Goal: Check status: Check status

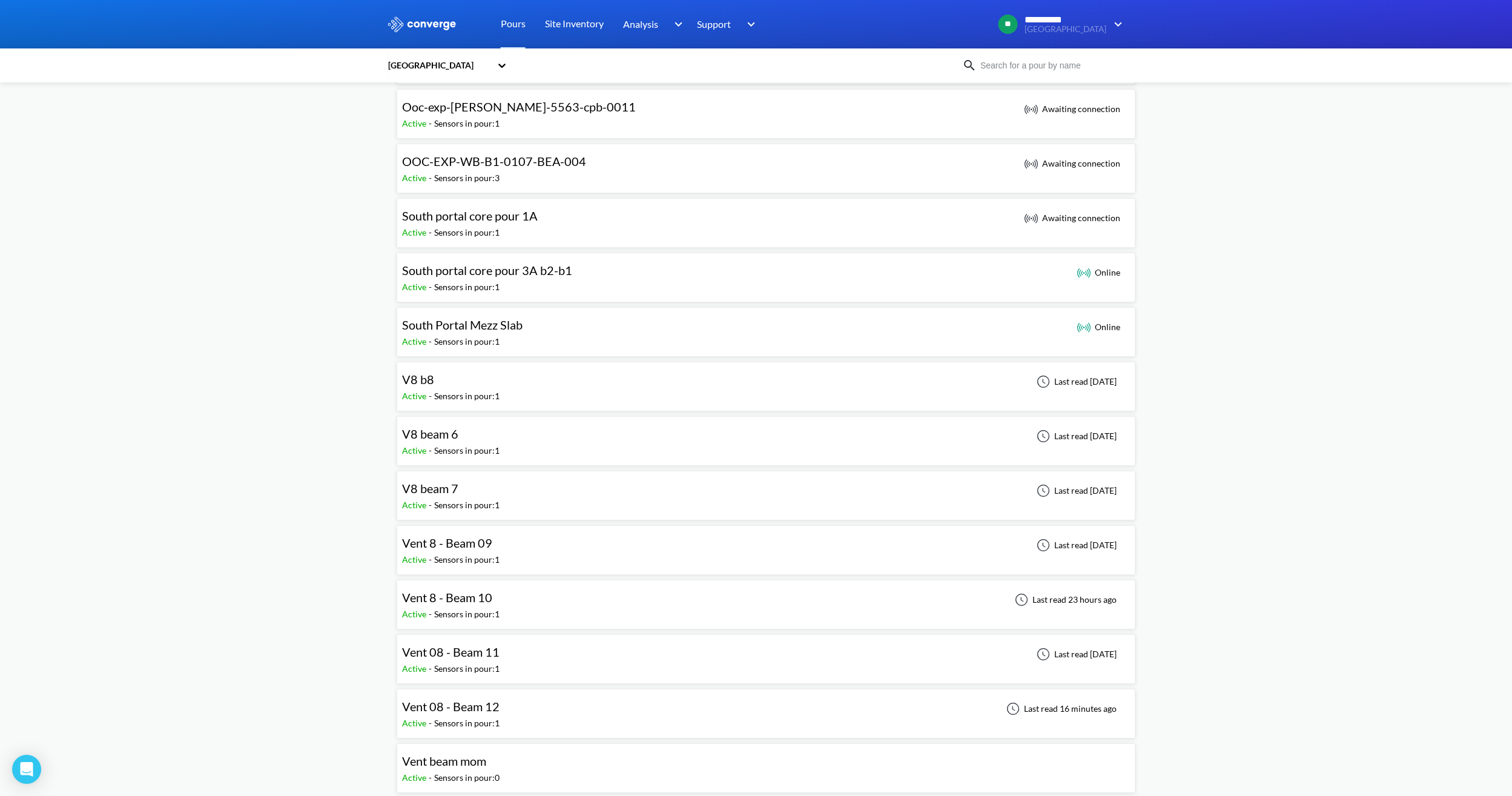
scroll to position [848, 0]
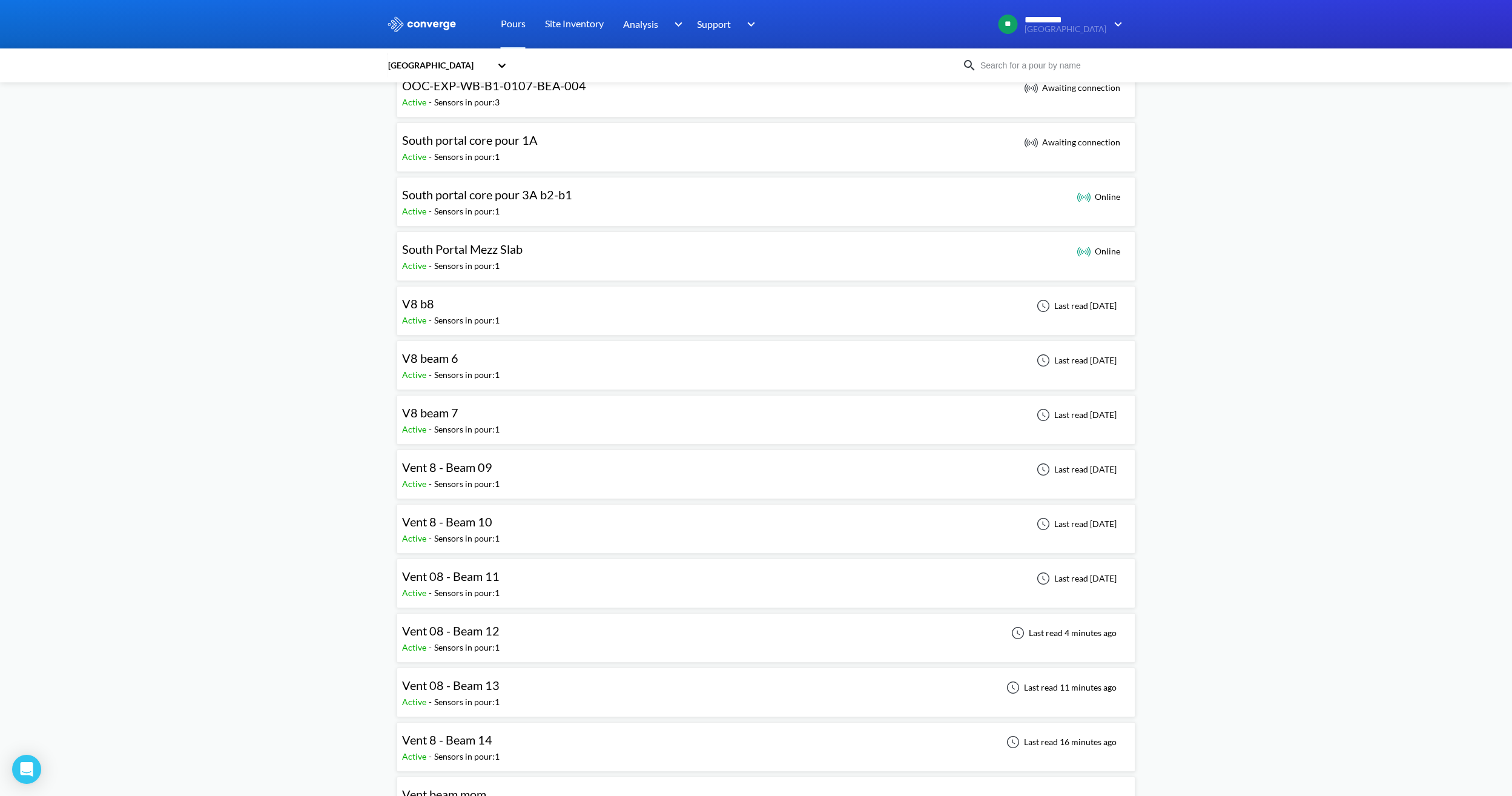
scroll to position [909, 0]
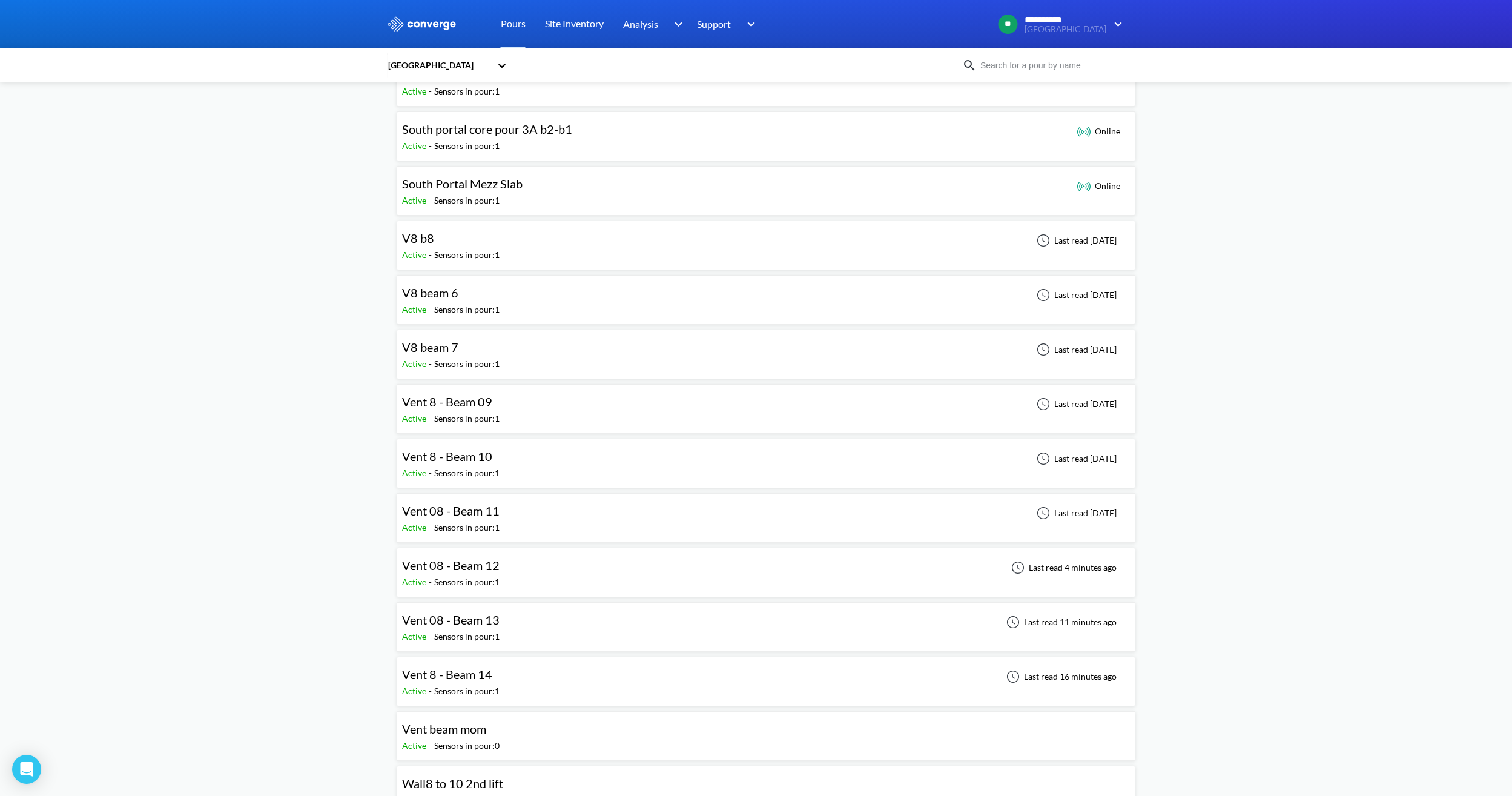
click at [555, 682] on div "Vent 8 - Beam 14 Active - Sensors in pour: 1 Last read 16 minutes ago" at bounding box center [765, 681] width 728 height 38
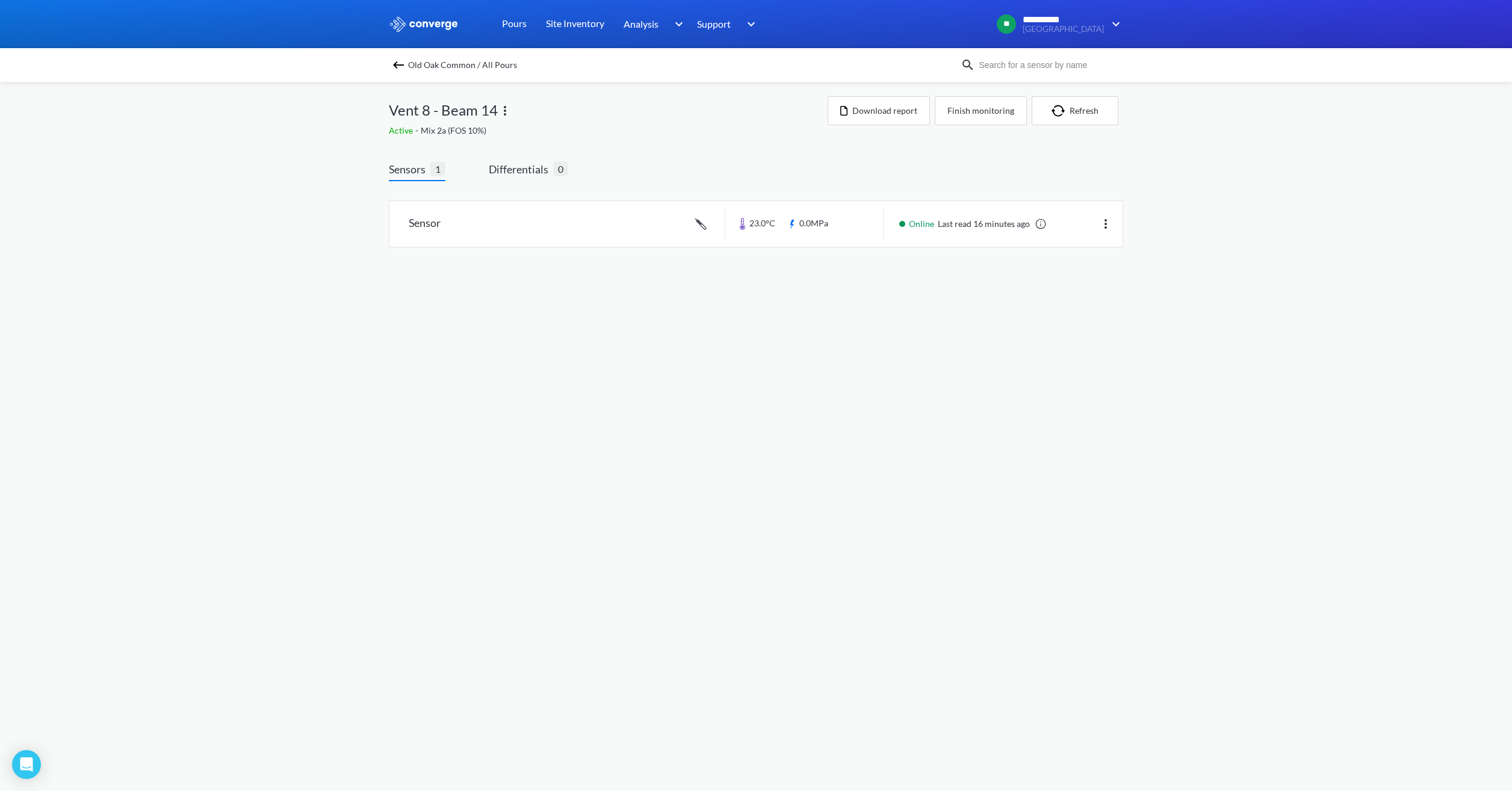
click at [398, 65] on img at bounding box center [399, 65] width 15 height 15
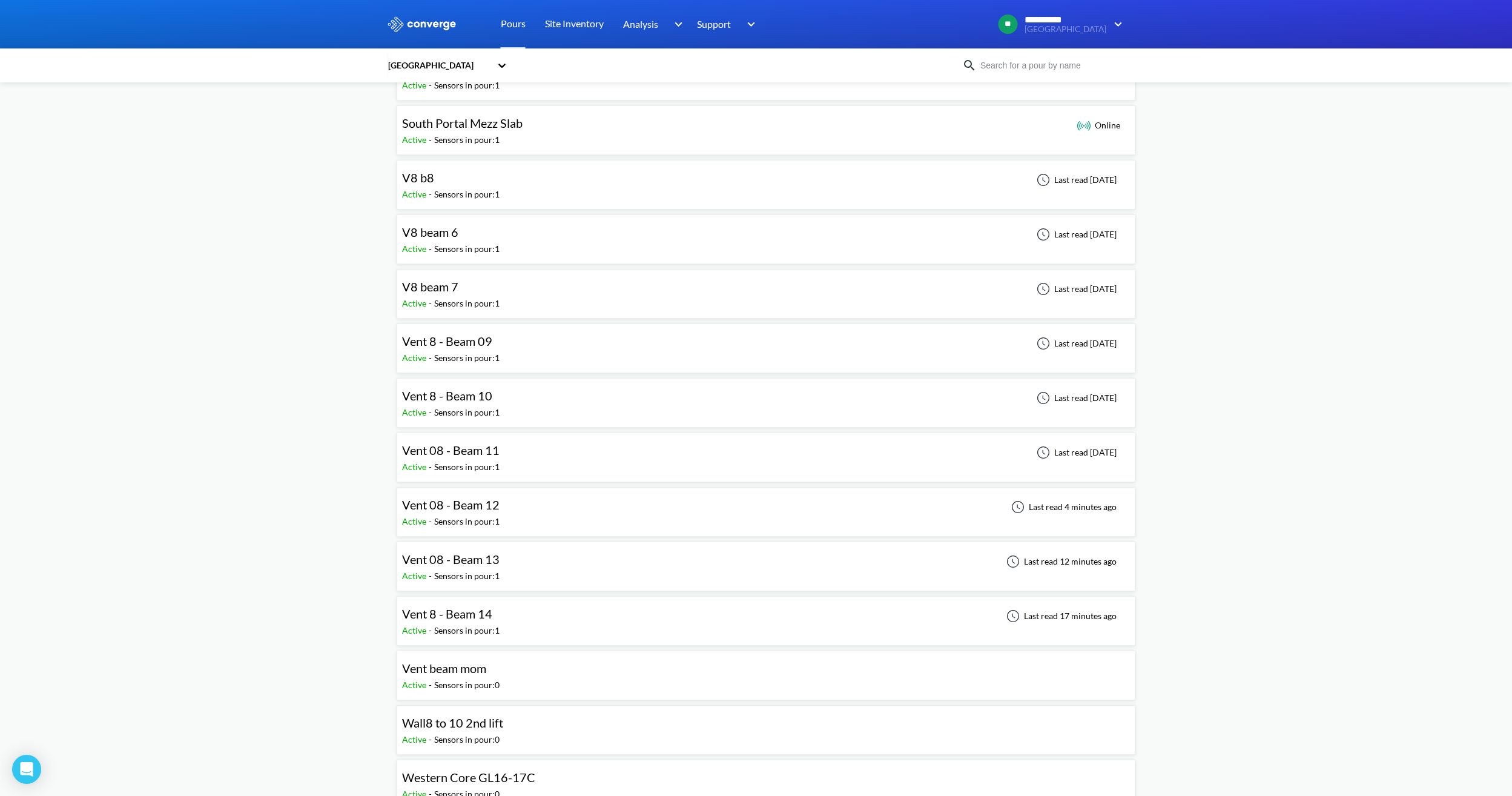
scroll to position [1030, 0]
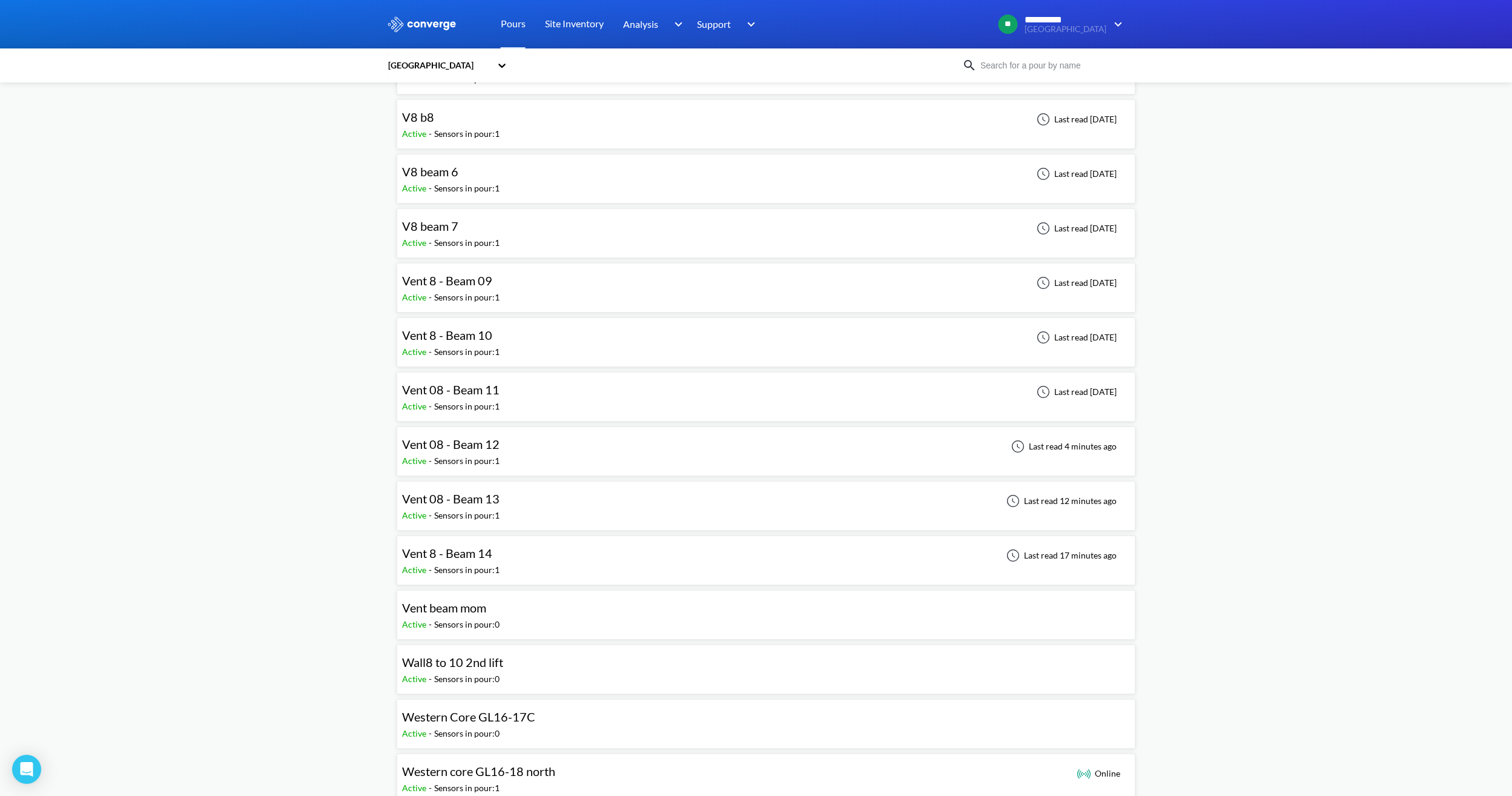
click at [633, 514] on div "Vent 08 - Beam 13 Active - Sensors in pour: 1 Last read 12 minutes ago" at bounding box center [765, 505] width 728 height 38
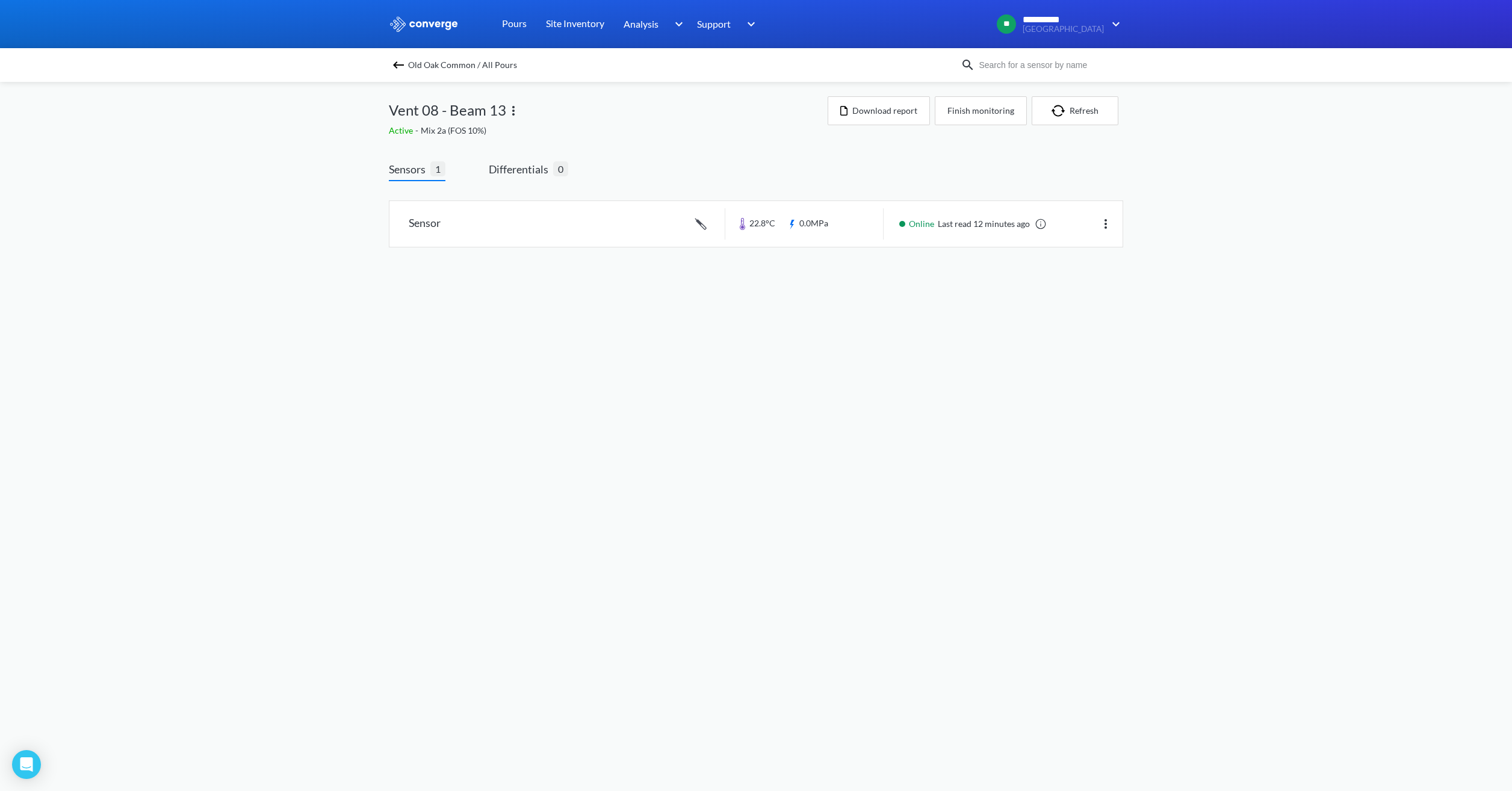
click at [382, 56] on div "Old Oak Common / All Pours" at bounding box center [756, 65] width 1512 height 34
click at [405, 74] on div "Old Oak Common / All Pours" at bounding box center [756, 65] width 1512 height 34
click at [404, 66] on img at bounding box center [399, 65] width 15 height 15
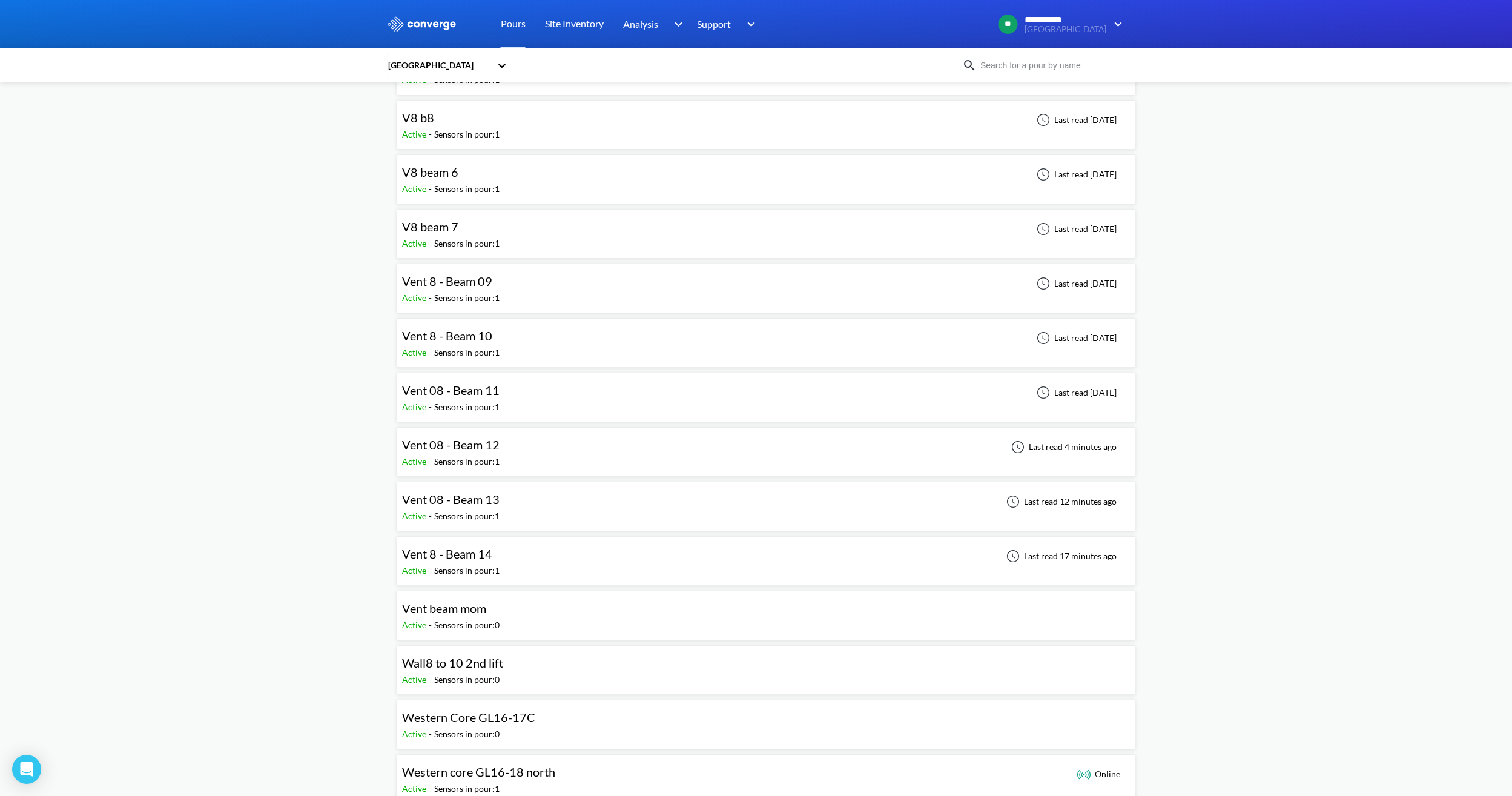
scroll to position [1030, 0]
click at [549, 401] on div "Vent 08 - Beam 11 Active - Sensors in pour: 1 Last read 1 day ago" at bounding box center [765, 396] width 728 height 38
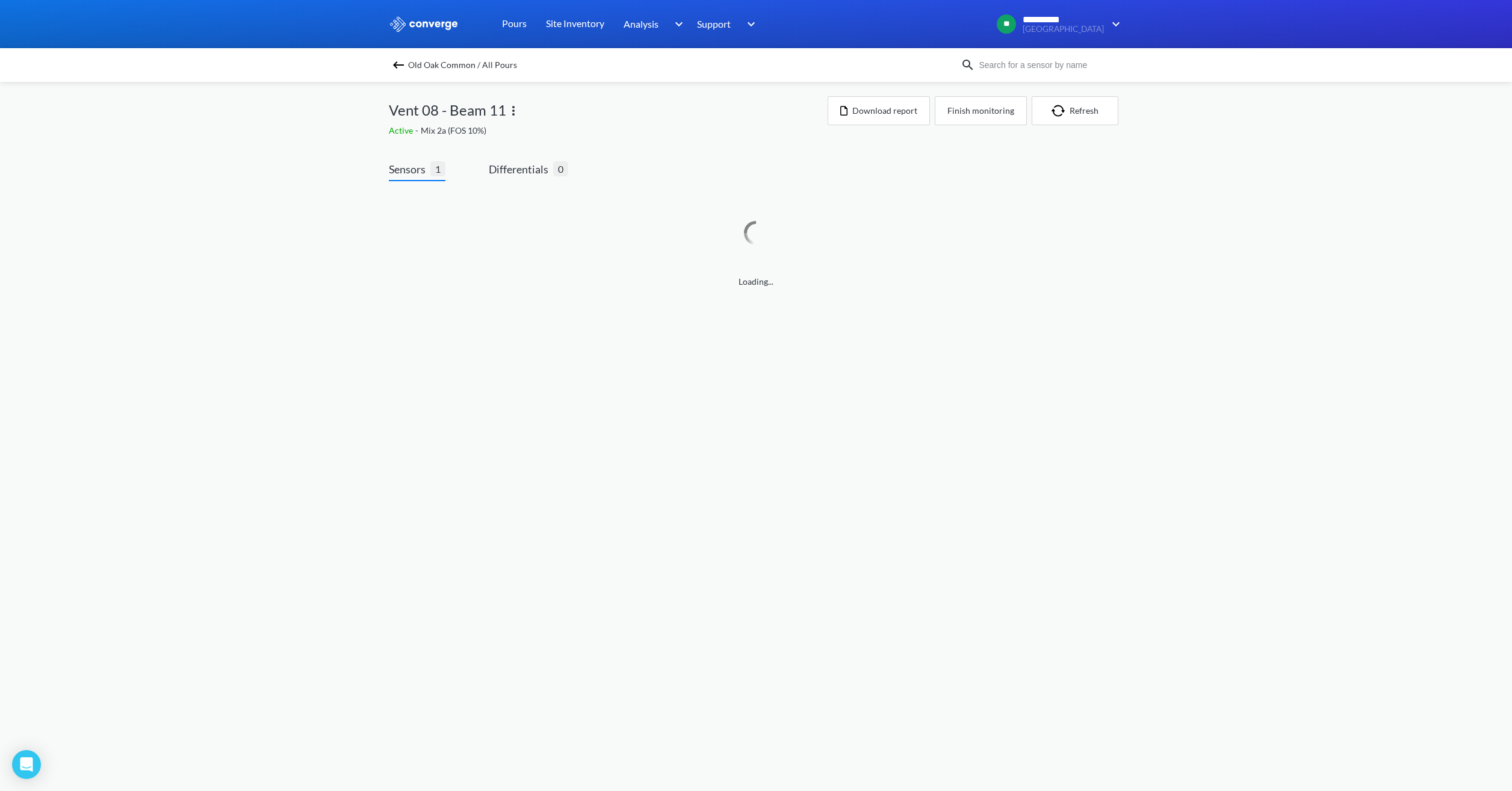
click at [406, 70] on div "Old Oak Common / All Pours" at bounding box center [675, 65] width 572 height 17
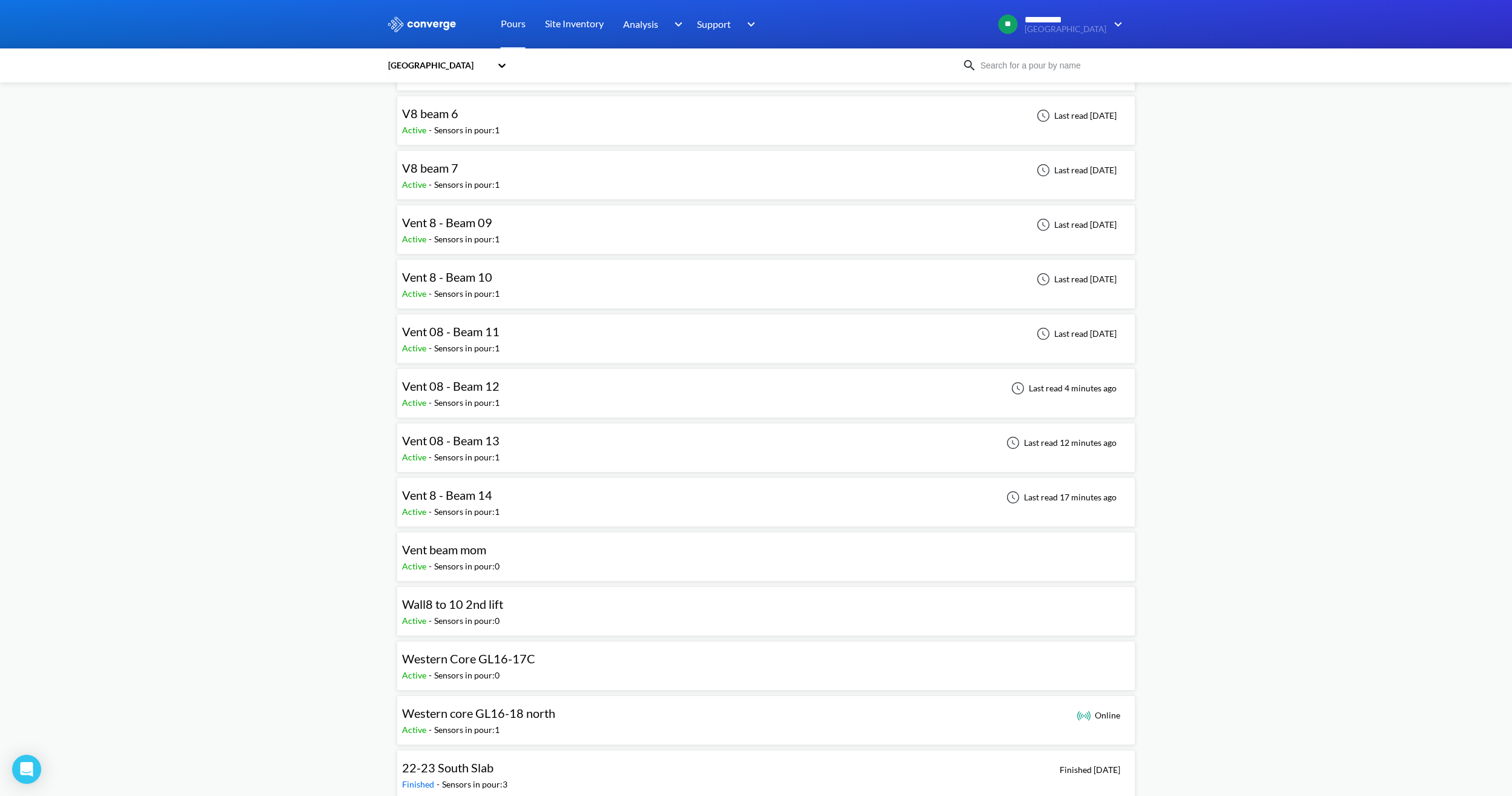
scroll to position [1090, 0]
click at [528, 390] on div "Vent 08 - Beam 12 Active - Sensors in pour: 1 Last read 4 minutes ago" at bounding box center [765, 390] width 728 height 38
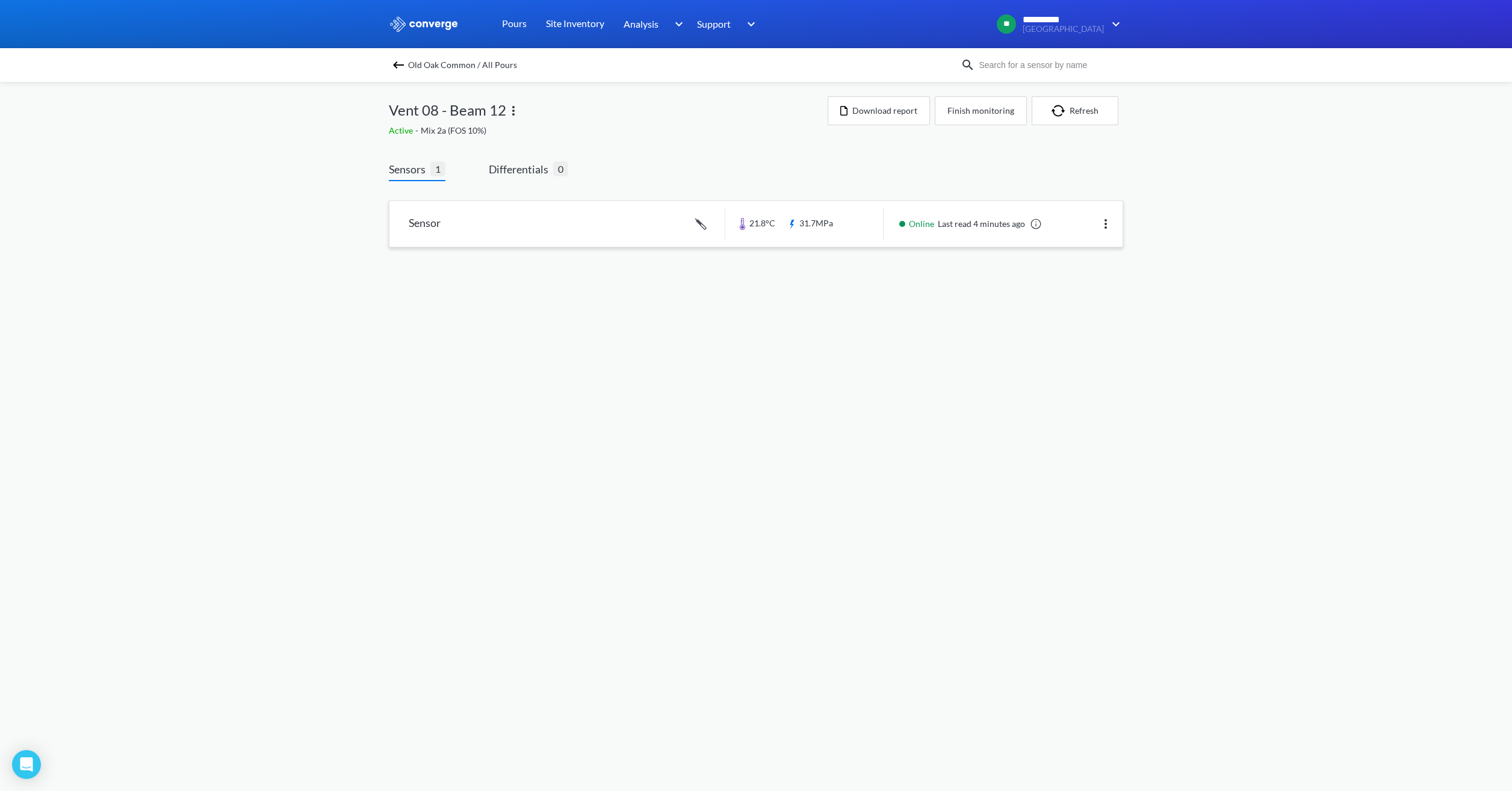
click at [817, 239] on link at bounding box center [756, 224] width 733 height 45
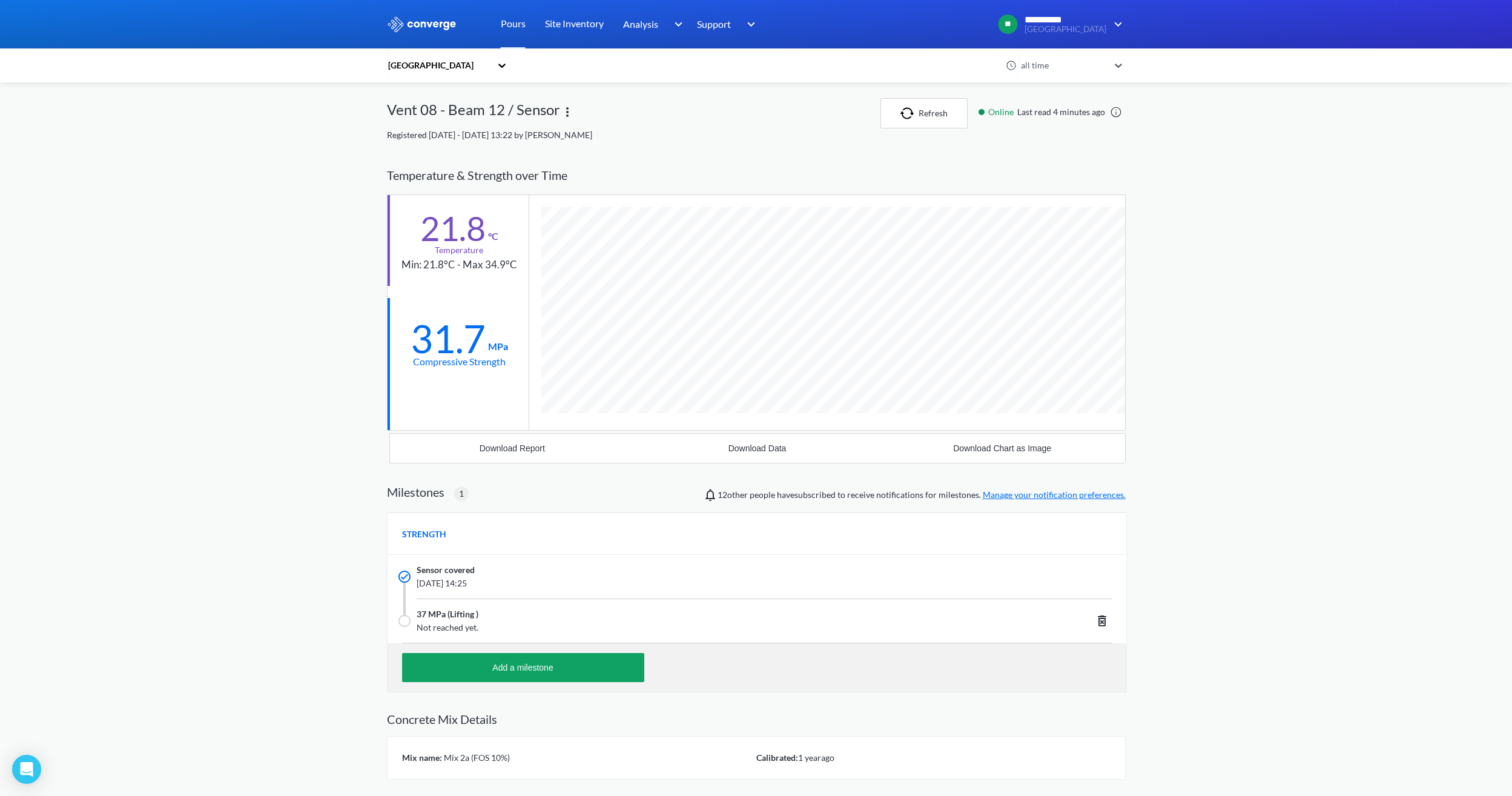
scroll to position [775, 738]
click at [1178, 242] on div "**********" at bounding box center [756, 441] width 1512 height 883
